Goal: Transaction & Acquisition: Purchase product/service

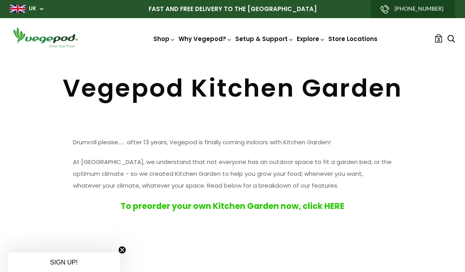
click at [233, 56] on span "Accessories & Other Products" at bounding box center [233, 56] width 0 height 0
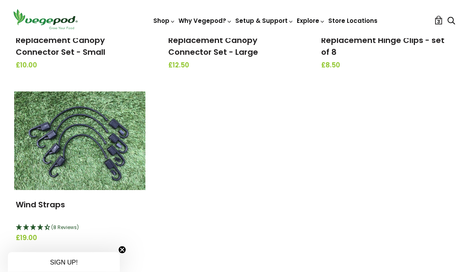
scroll to position [978, 0]
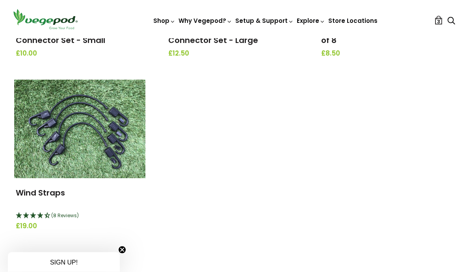
scroll to position [990, 0]
click at [56, 211] on div "(8 Reviews)" at bounding box center [80, 216] width 128 height 10
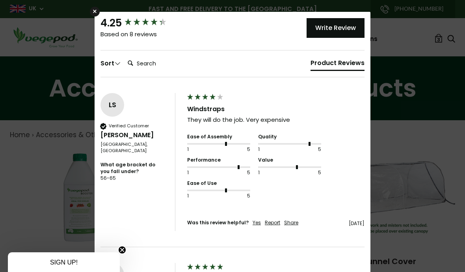
scroll to position [0, 0]
click at [410, 39] on div "× 4.25 Based on 8 reviews Write Review Sort Clear Filters Order By Newest First…" at bounding box center [232, 136] width 465 height 272
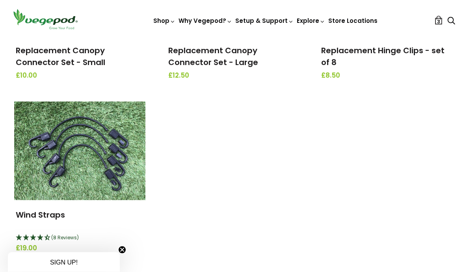
scroll to position [968, 0]
click at [93, 155] on img at bounding box center [79, 150] width 131 height 99
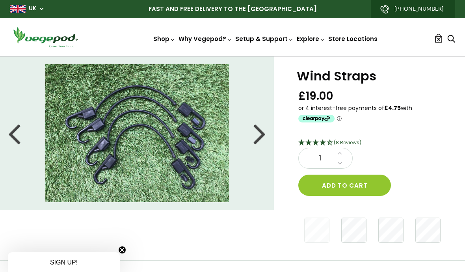
click at [324, 123] on icon "Clearpay logo - Opens a dialog" at bounding box center [316, 118] width 37 height 11
click at [415, 136] on div ".a { fill: none; stroke: #808284; stroke-linecap: round; stroke-linejoin: round…" at bounding box center [233, 136] width 512 height 299
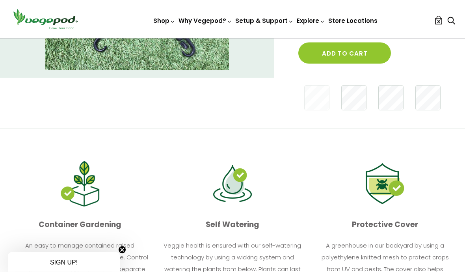
scroll to position [132, 0]
